Goal: Check status: Check status

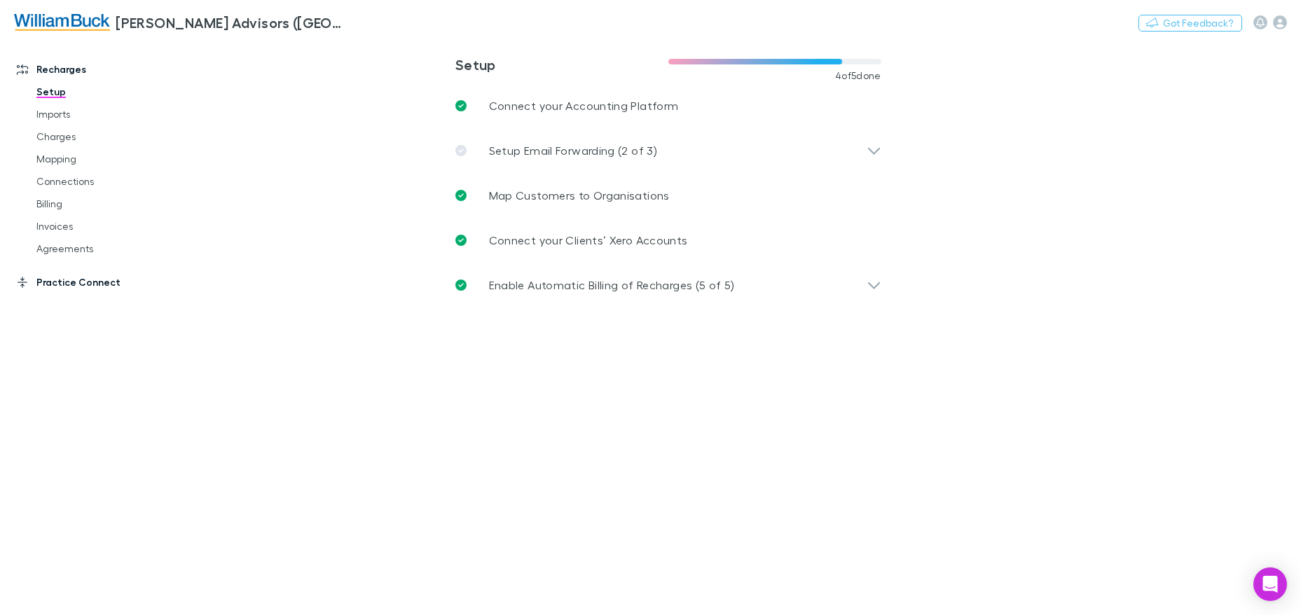
click at [71, 288] on link "Practice Connect" at bounding box center [96, 282] width 186 height 22
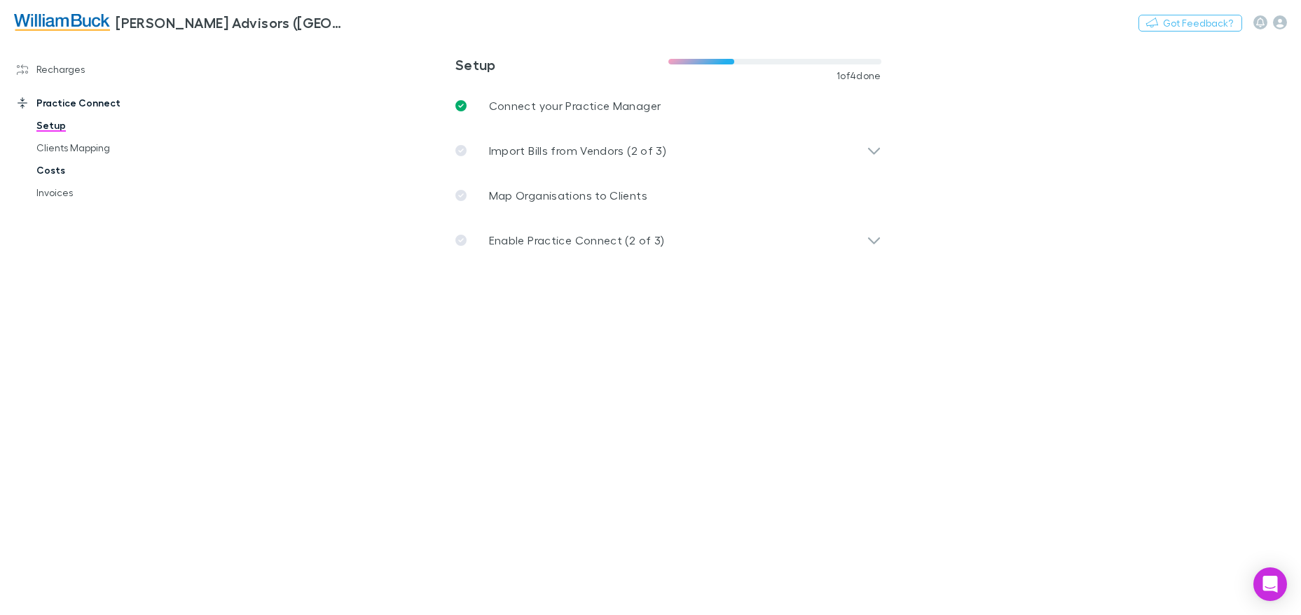
click at [64, 169] on link "Costs" at bounding box center [105, 170] width 166 height 22
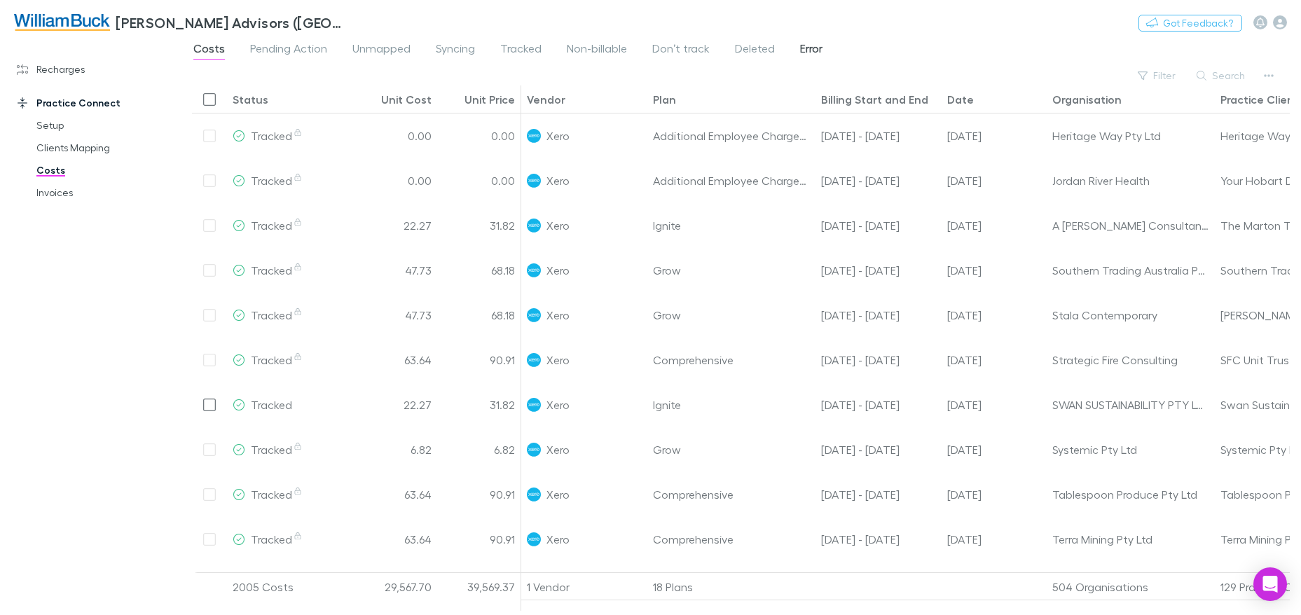
click at [800, 46] on span "Error" at bounding box center [811, 50] width 22 height 18
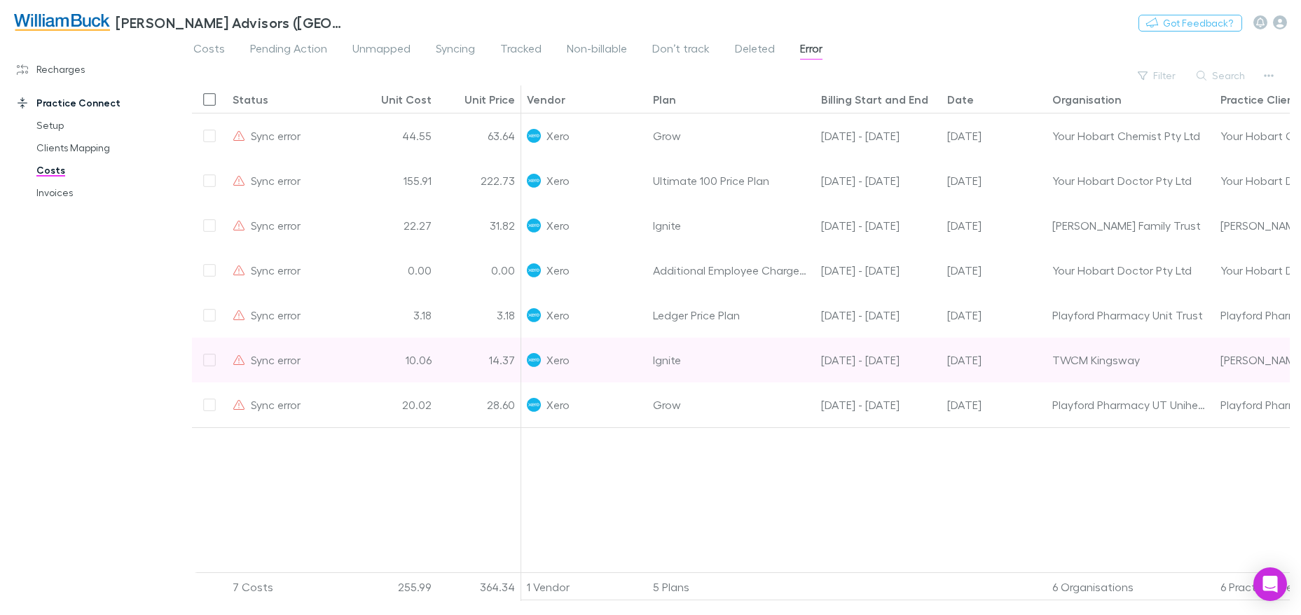
scroll to position [1, 0]
